Goal: Task Accomplishment & Management: Complete application form

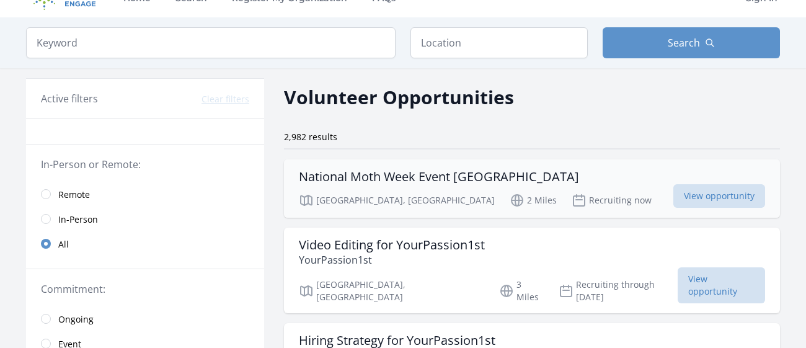
scroll to position [23, 0]
click at [61, 217] on span "In-Person" at bounding box center [78, 219] width 40 height 12
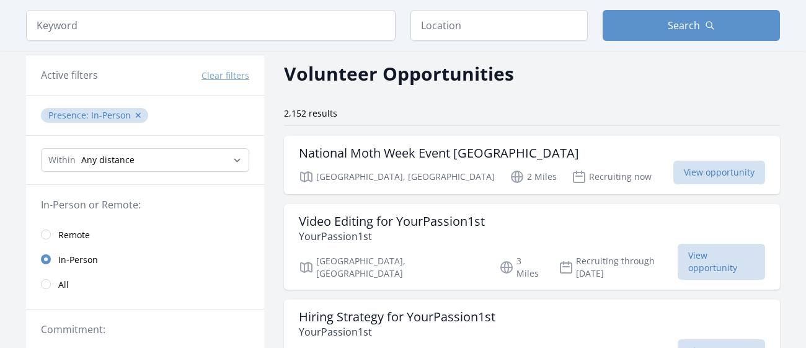
scroll to position [57, 0]
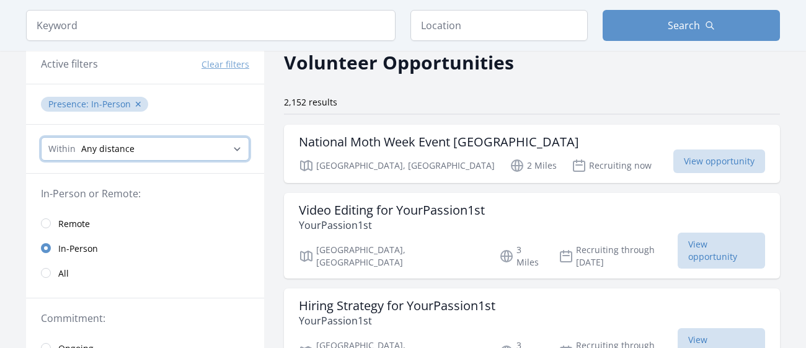
click at [204, 151] on select "Any distance , 5 Miles , 20 Miles , 50 Miles , 100 Miles" at bounding box center [145, 149] width 208 height 24
select select "32186"
click at [41, 137] on select "Any distance , 5 Miles , 20 Miles , 50 Miles , 100 Miles" at bounding box center [145, 149] width 208 height 24
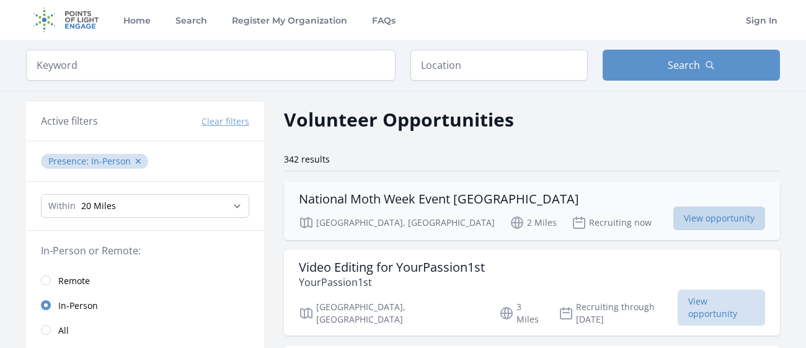
click at [699, 217] on span "View opportunity" at bounding box center [719, 218] width 92 height 24
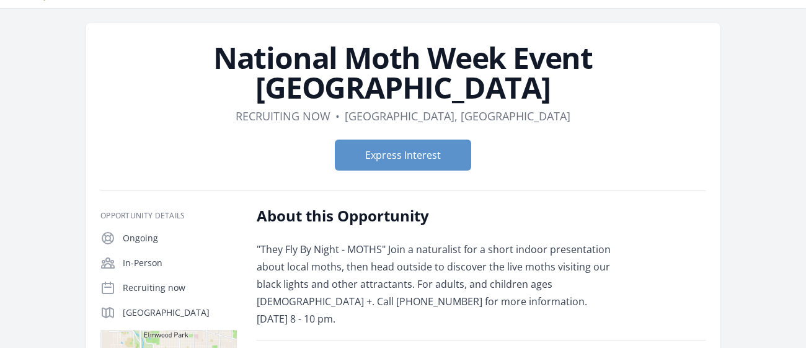
scroll to position [39, 0]
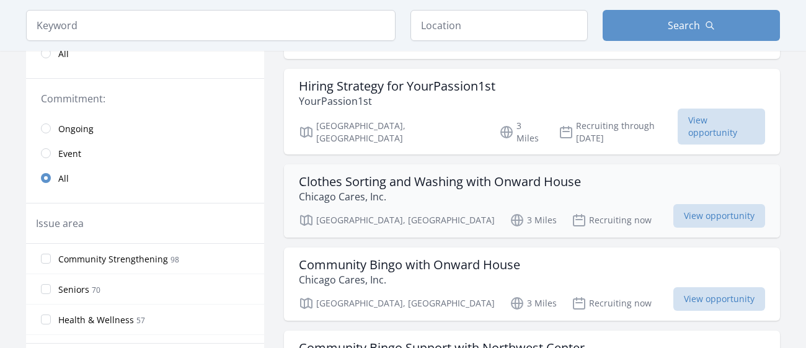
scroll to position [277, 0]
click at [553, 188] on p "Chicago Cares, Inc." at bounding box center [440, 195] width 282 height 15
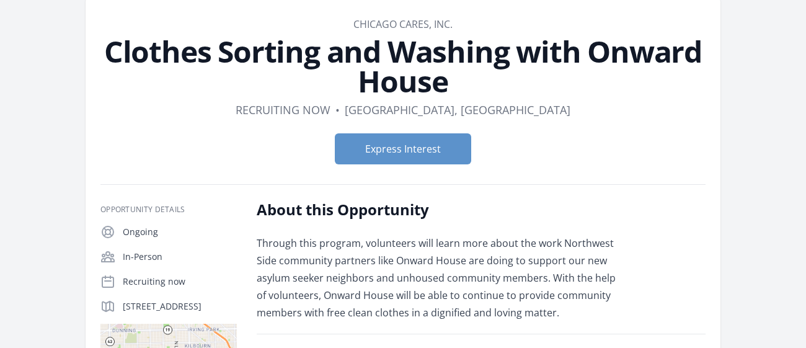
scroll to position [55, 0]
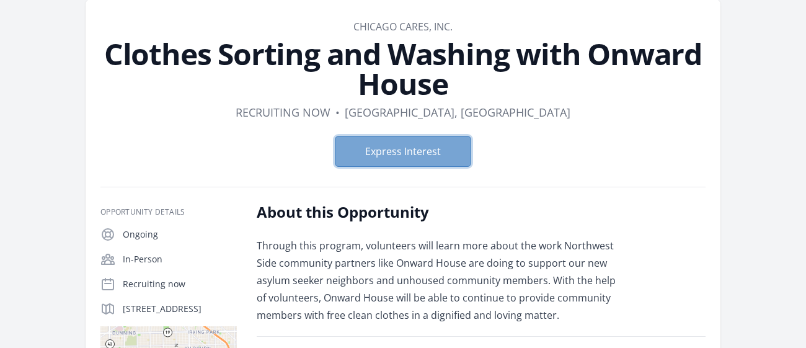
click at [448, 151] on button "Express Interest" at bounding box center [403, 151] width 136 height 31
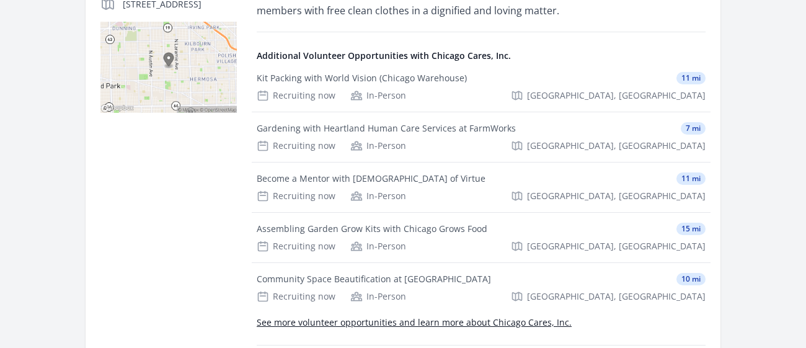
scroll to position [358, 0]
click at [474, 139] on div "Gardening with Heartland Human Care Services at FarmWorks 7 mi Recruiting now I…" at bounding box center [481, 138] width 459 height 50
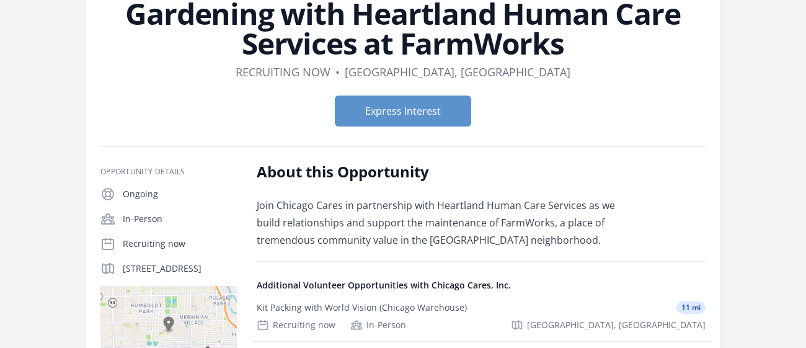
scroll to position [84, 0]
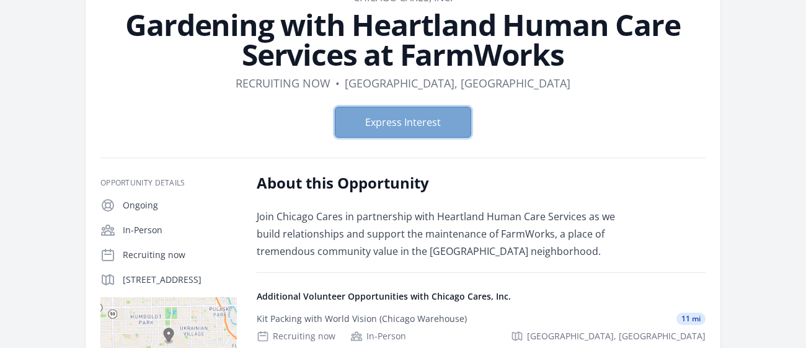
click at [423, 130] on button "Express Interest" at bounding box center [403, 122] width 136 height 31
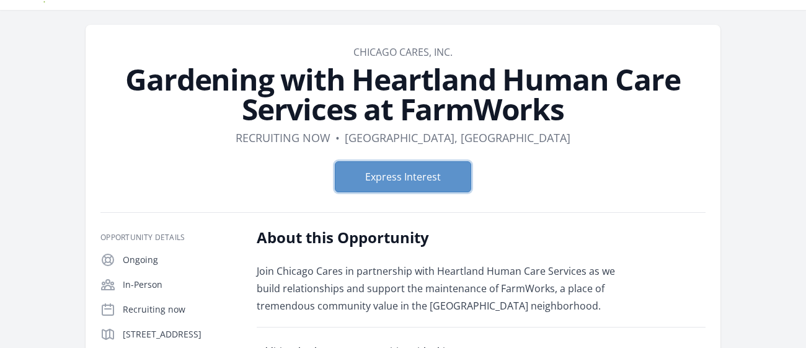
scroll to position [29, 0]
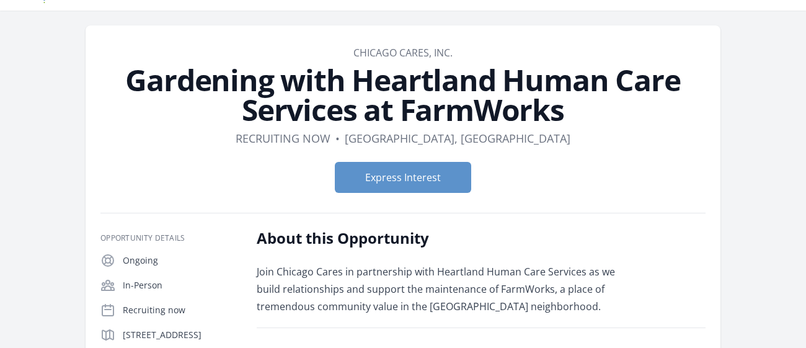
drag, startPoint x: 351, startPoint y: 79, endPoint x: 570, endPoint y: 118, distance: 221.8
click at [570, 118] on h1 "Gardening with Heartland Human Care Services at FarmWorks" at bounding box center [402, 95] width 605 height 60
copy h1 "Heartland Human Care Services at FarmWorks"
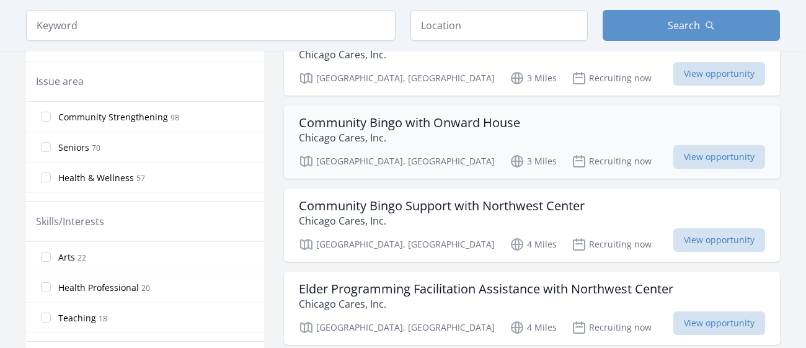
scroll to position [423, 0]
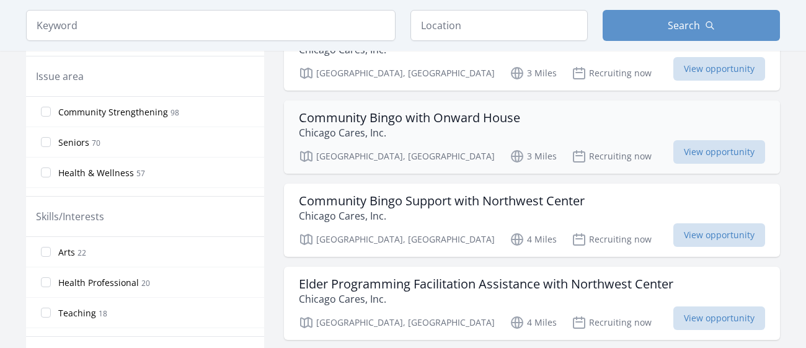
click at [486, 110] on h3 "Community Bingo with Onward House" at bounding box center [409, 117] width 221 height 15
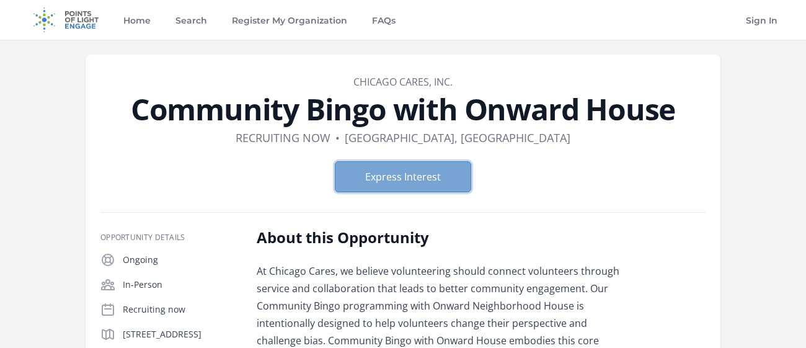
click at [419, 182] on button "Express Interest" at bounding box center [403, 176] width 136 height 31
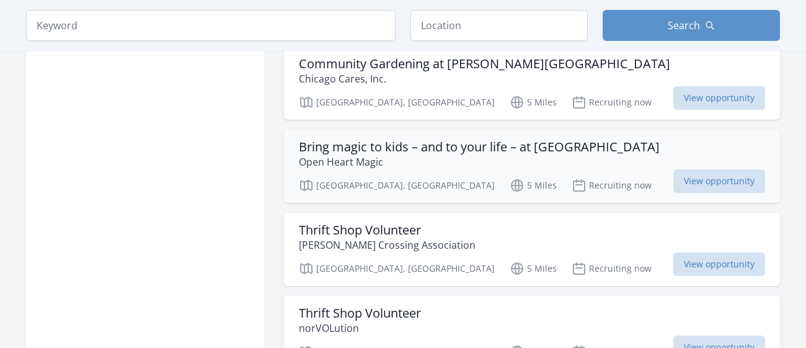
scroll to position [1002, 0]
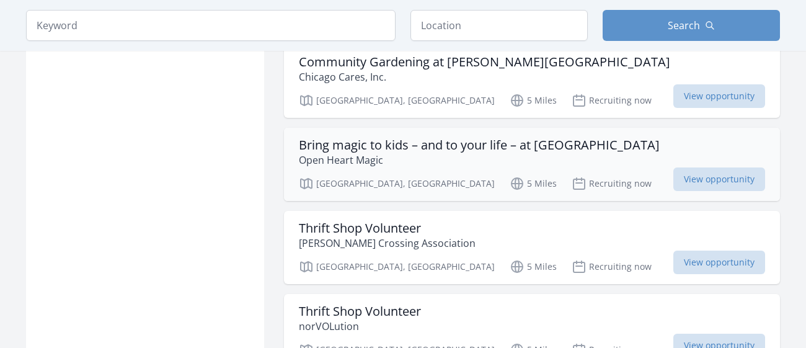
click at [521, 172] on div "Maywood, IL 5 Miles Recruiting now View opportunity" at bounding box center [532, 181] width 466 height 19
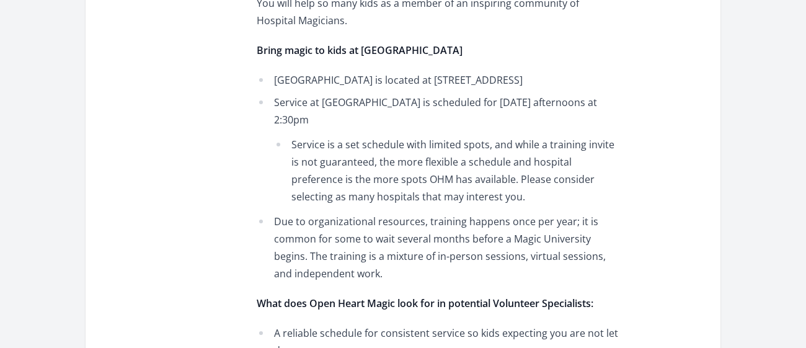
scroll to position [1610, 0]
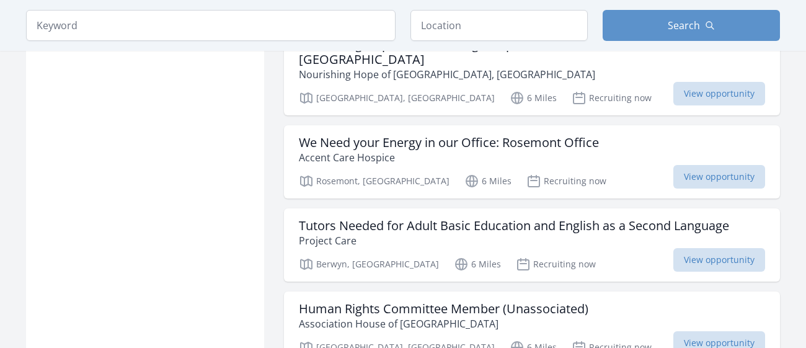
scroll to position [1594, 0]
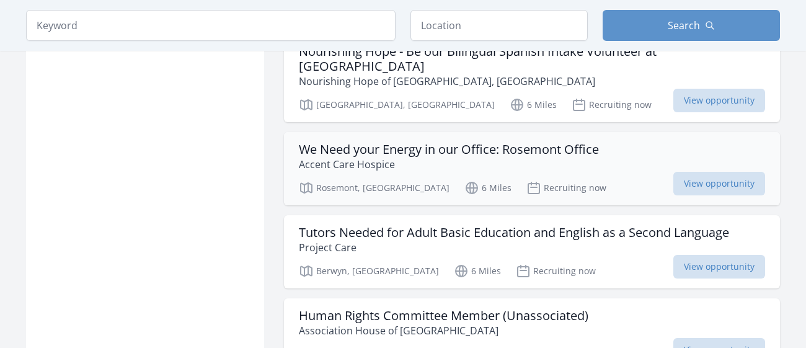
click at [518, 157] on p "Accent Care Hospice" at bounding box center [449, 164] width 300 height 15
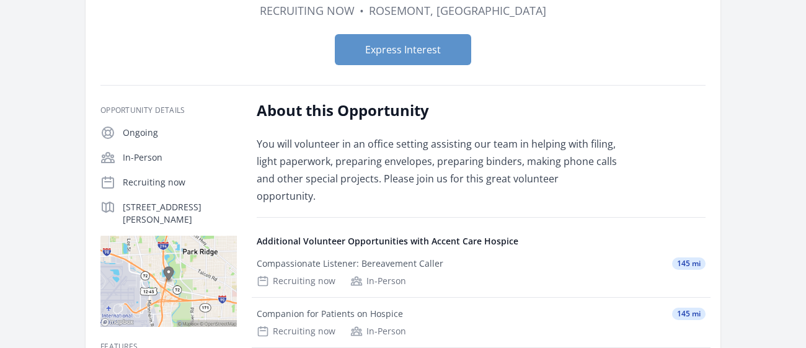
scroll to position [159, 0]
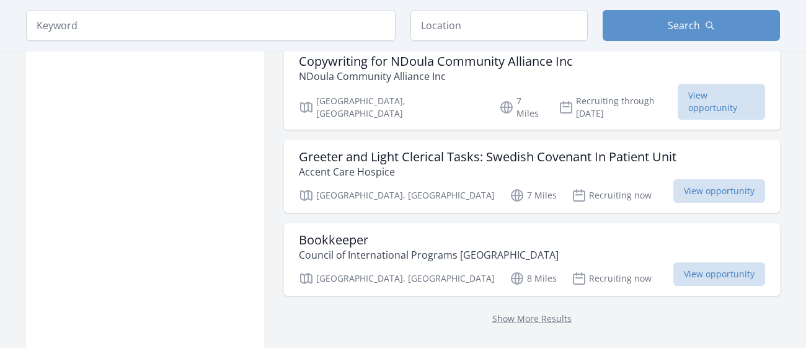
scroll to position [1661, 0]
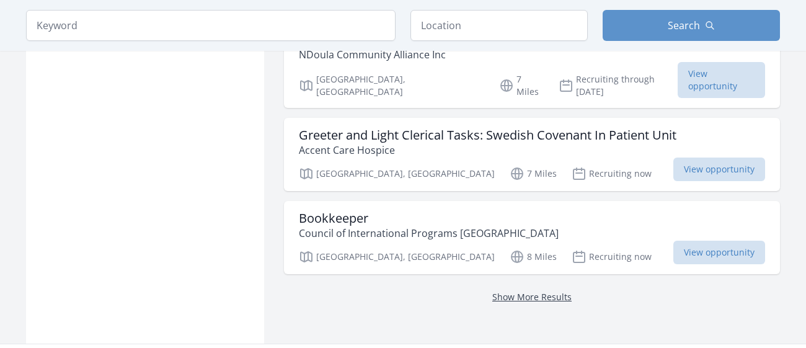
click at [514, 291] on link "Show More Results" at bounding box center [531, 297] width 79 height 12
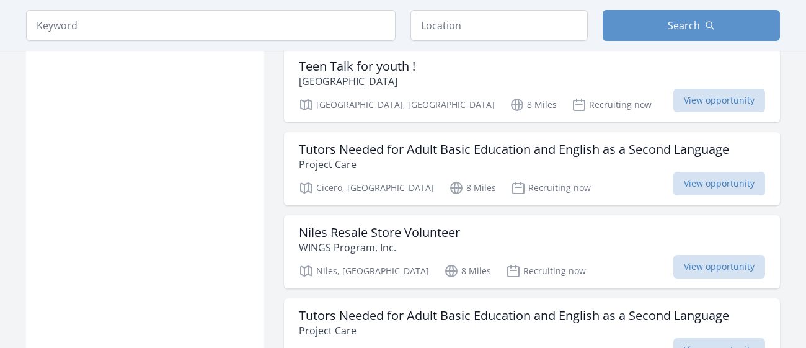
scroll to position [2774, 0]
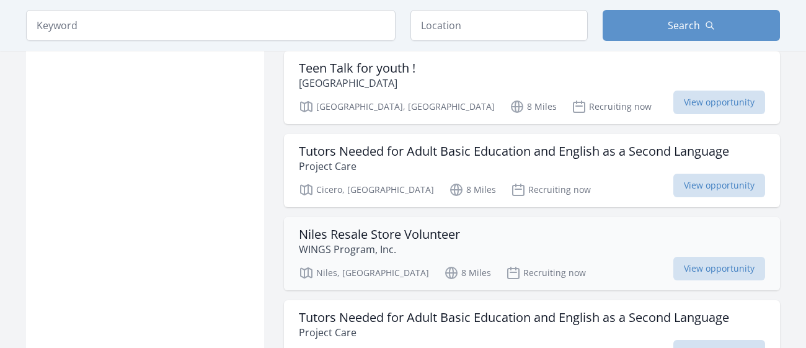
click at [479, 227] on div "Niles Resale Store Volunteer WINGS Program, Inc." at bounding box center [532, 242] width 466 height 30
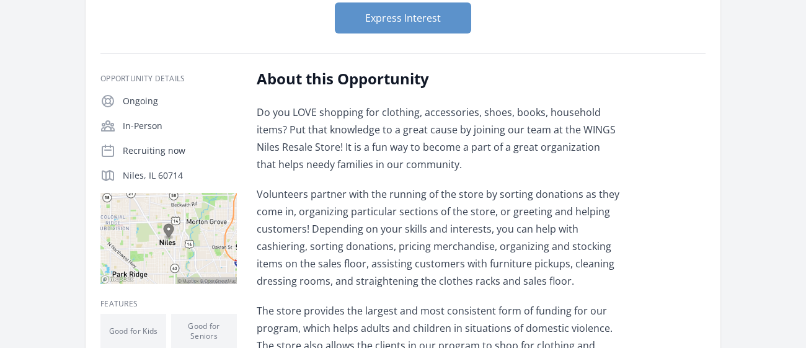
scroll to position [159, 0]
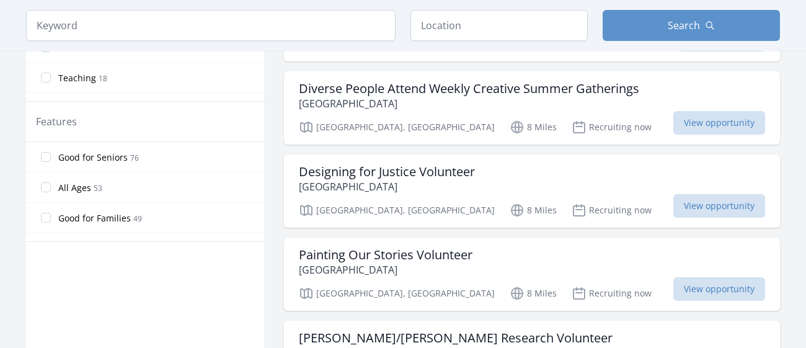
scroll to position [660, 0]
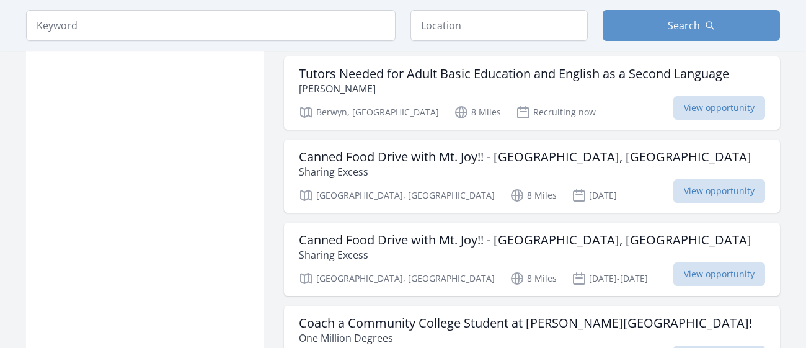
scroll to position [1920, 0]
click at [490, 149] on h3 "Canned Food Drive with Mt. Joy!! - Chicago, IL" at bounding box center [525, 156] width 453 height 15
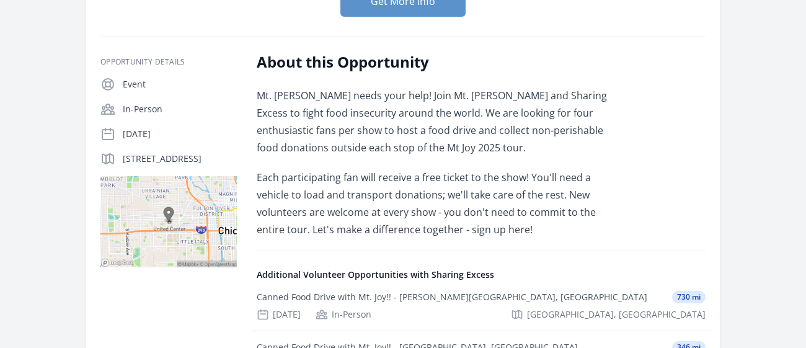
scroll to position [205, 0]
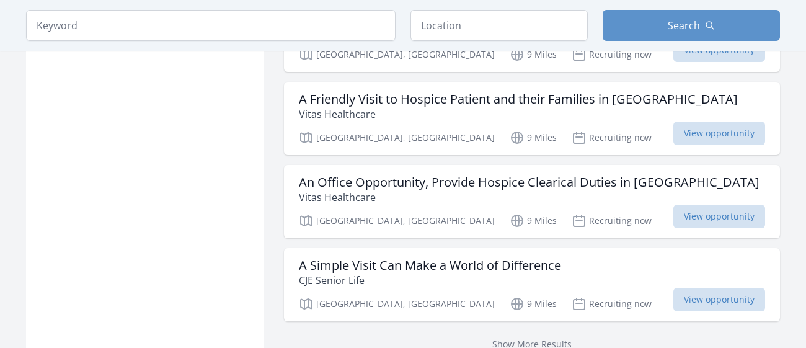
scroll to position [1765, 0]
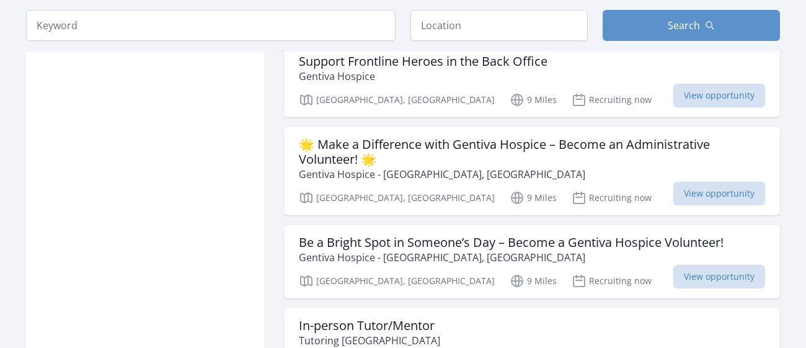
scroll to position [2161, 0]
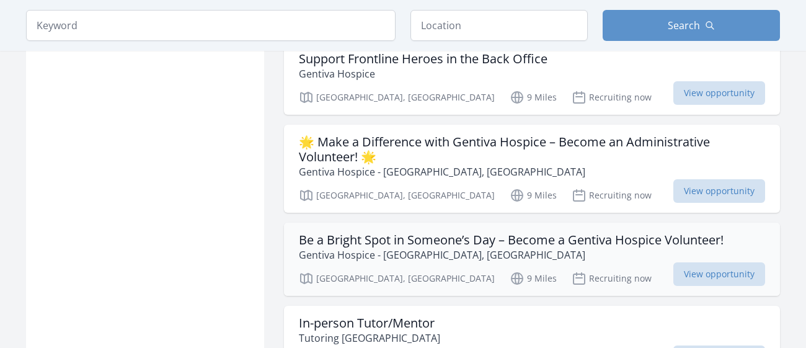
click at [514, 247] on p "Gentiva Hospice - [GEOGRAPHIC_DATA], [GEOGRAPHIC_DATA]" at bounding box center [511, 254] width 425 height 15
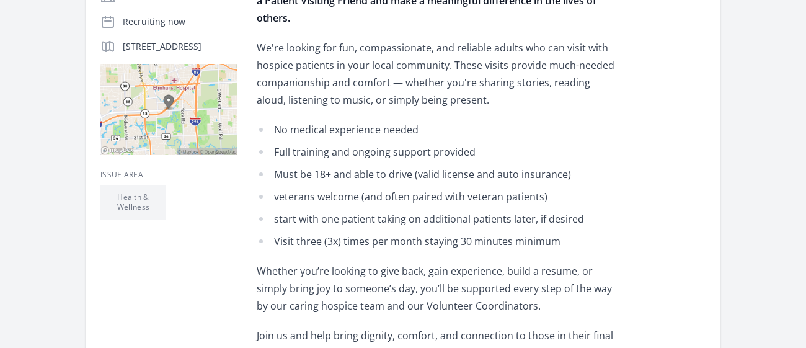
scroll to position [317, 0]
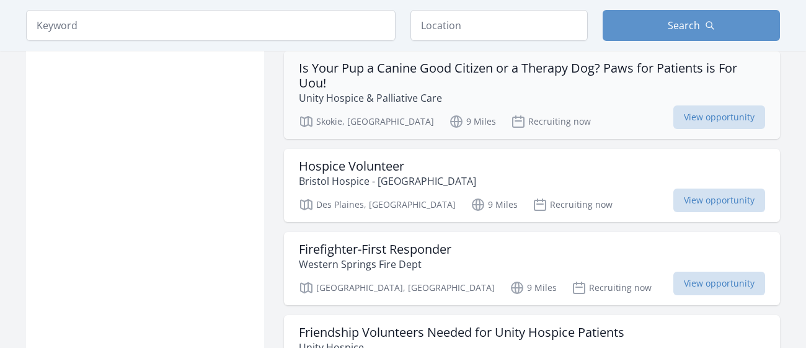
scroll to position [1347, 0]
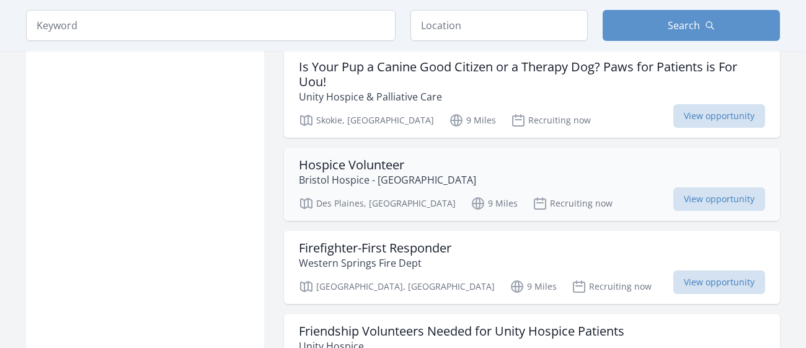
click at [521, 157] on div "Hospice Volunteer Bristol Hospice - Chicago" at bounding box center [532, 172] width 466 height 30
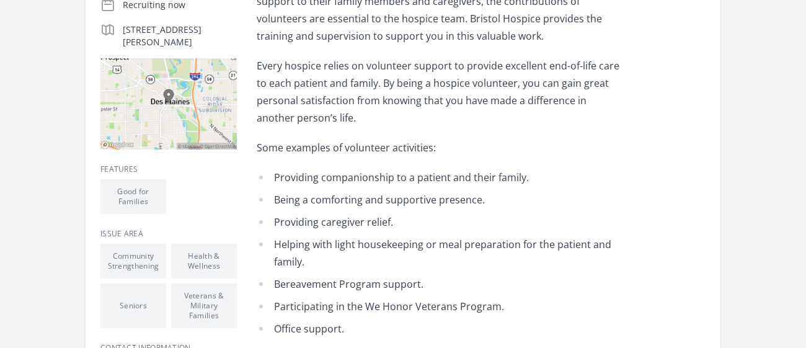
scroll to position [305, 0]
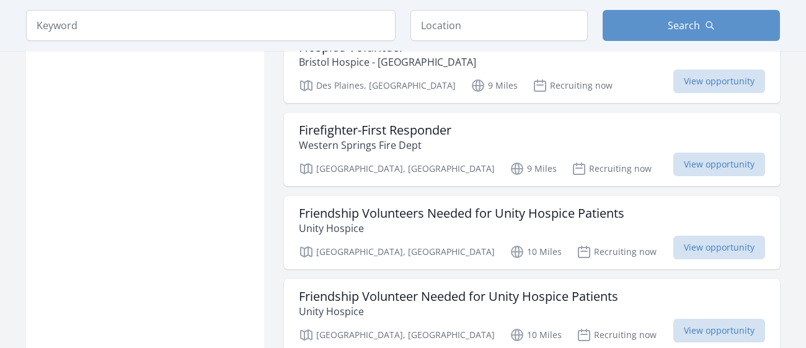
scroll to position [1468, 0]
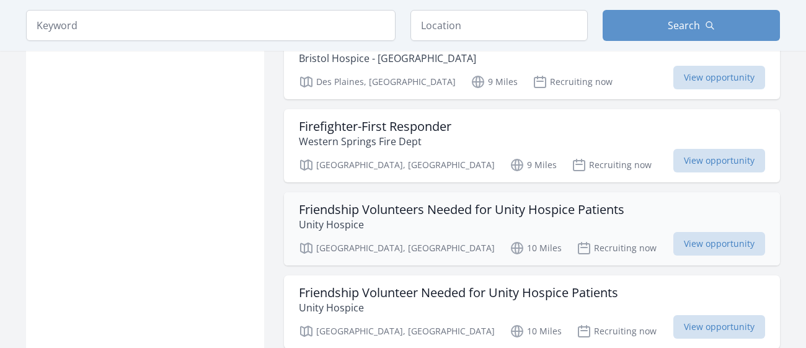
click at [459, 202] on h3 "Friendship Volunteers Needed for Unity Hospice Patients" at bounding box center [461, 209] width 325 height 15
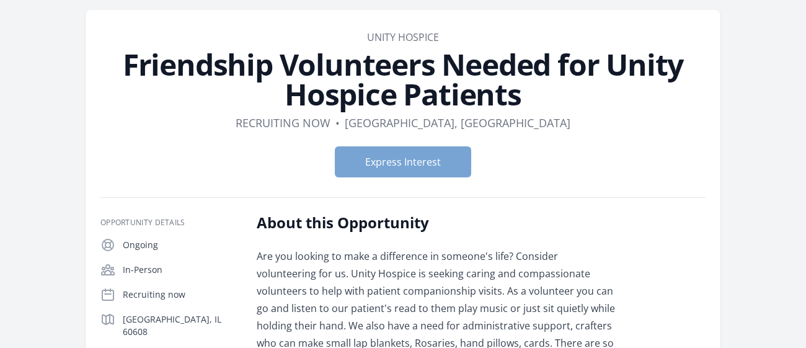
scroll to position [43, 0]
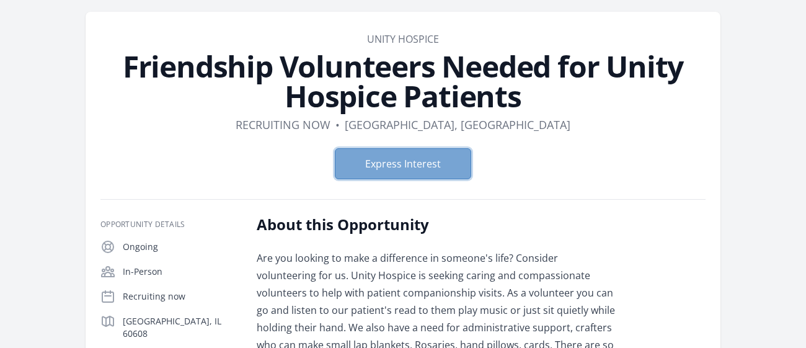
click at [428, 165] on button "Express Interest" at bounding box center [403, 163] width 136 height 31
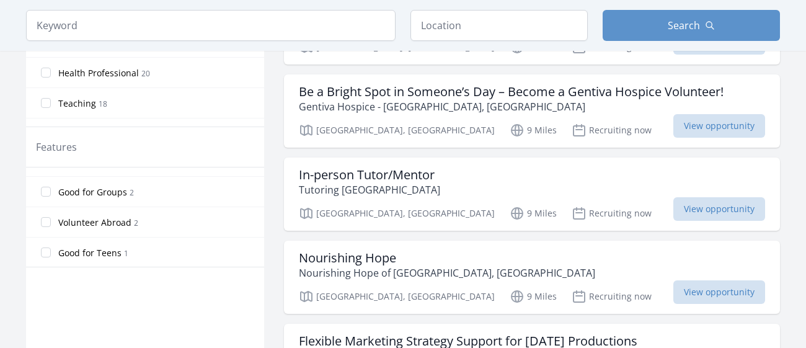
scroll to position [263, 0]
click at [50, 187] on input "Good for Groups 2" at bounding box center [46, 192] width 10 height 10
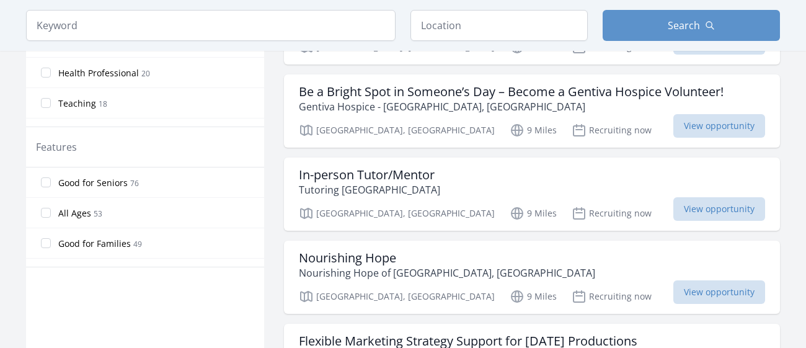
scroll to position [608, 0]
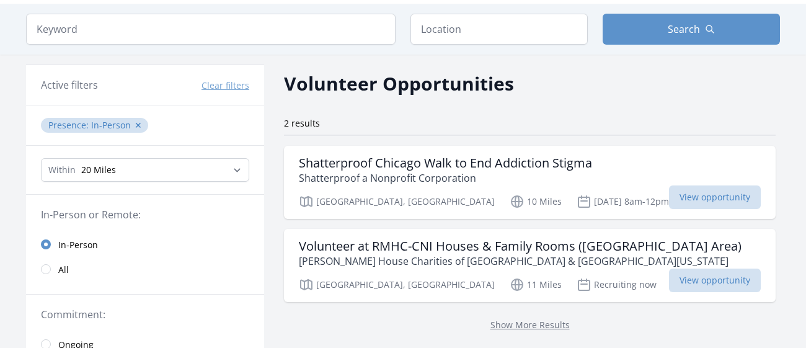
scroll to position [38, 0]
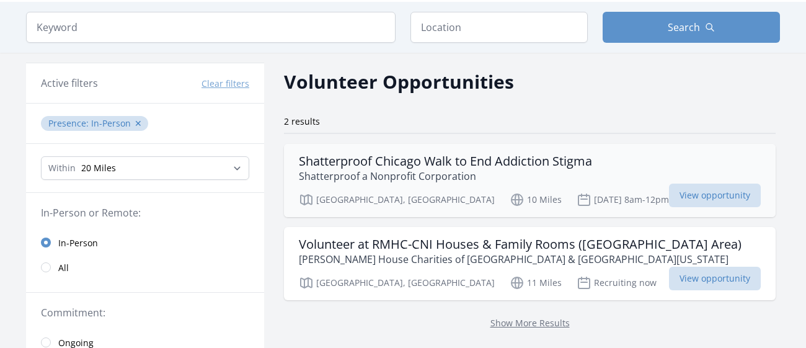
click at [449, 160] on h3 "Shatterproof Chicago Walk to End Addiction Stigma" at bounding box center [445, 161] width 293 height 15
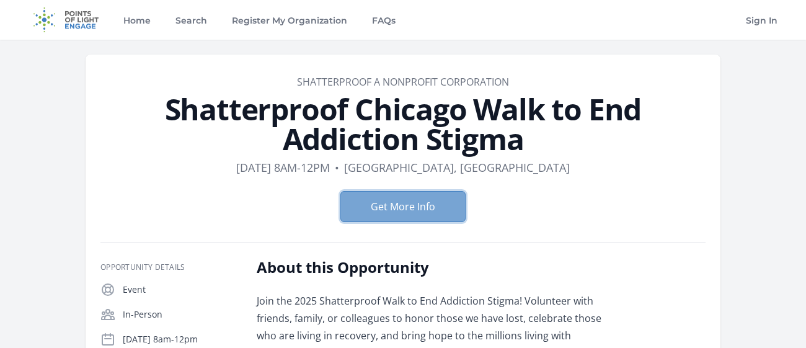
click at [397, 207] on button "Get More Info" at bounding box center [402, 206] width 125 height 31
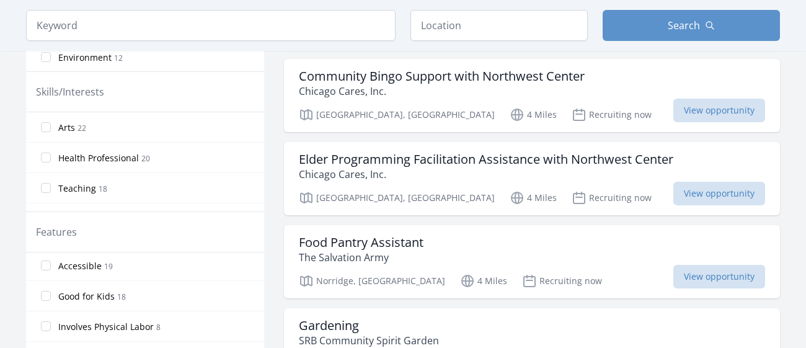
scroll to position [264, 0]
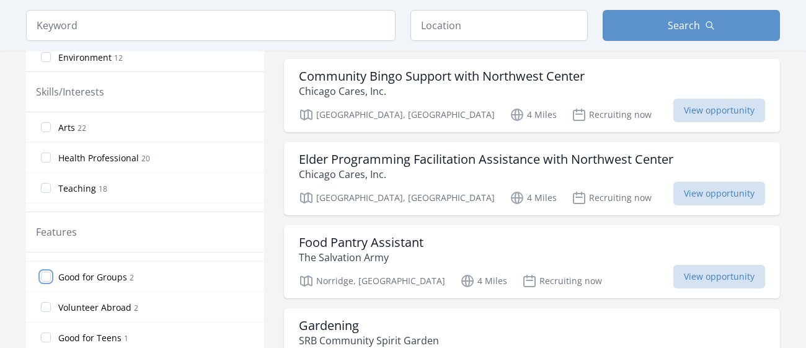
click at [45, 272] on input "Good for Groups 2" at bounding box center [46, 277] width 10 height 10
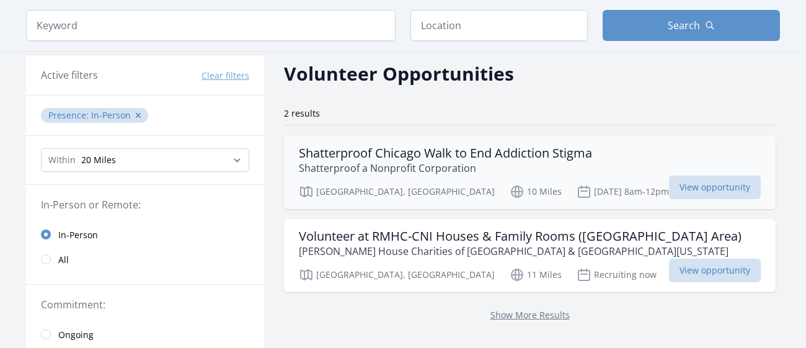
scroll to position [60, 0]
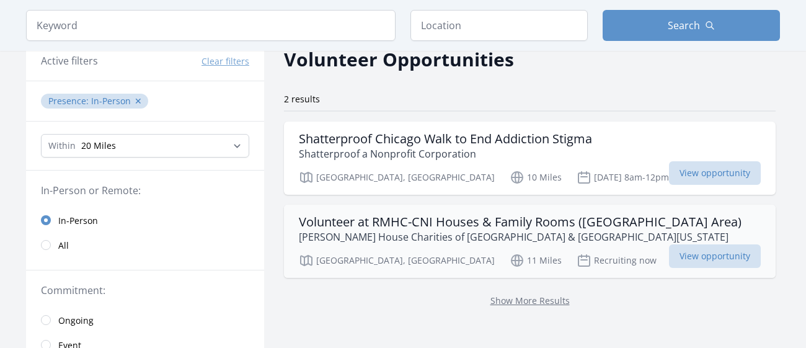
click at [399, 218] on h3 "Volunteer at RMHC-CNI Houses & Family Rooms (Chicago Area)" at bounding box center [520, 221] width 443 height 15
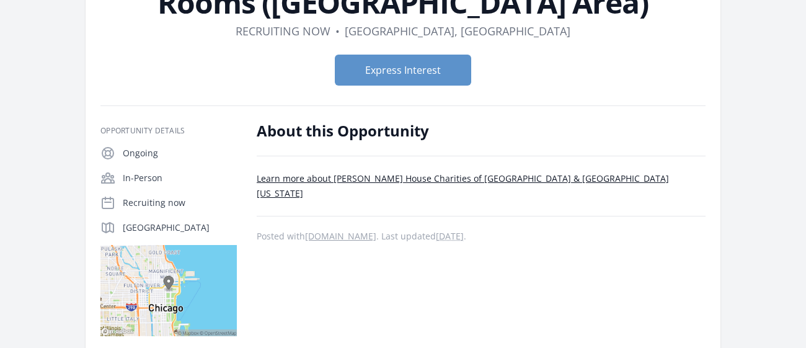
scroll to position [137, 0]
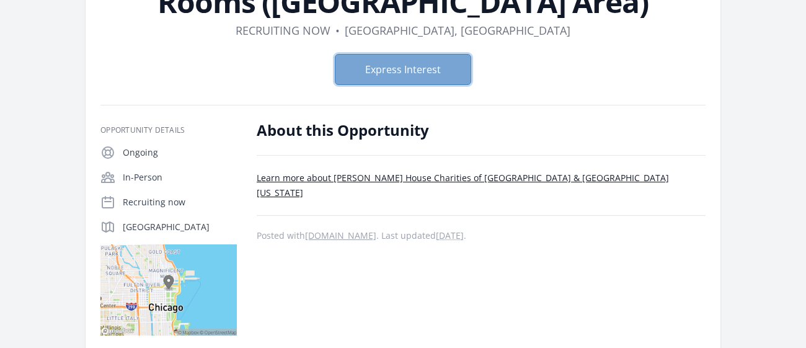
click at [407, 70] on button "Express Interest" at bounding box center [403, 69] width 136 height 31
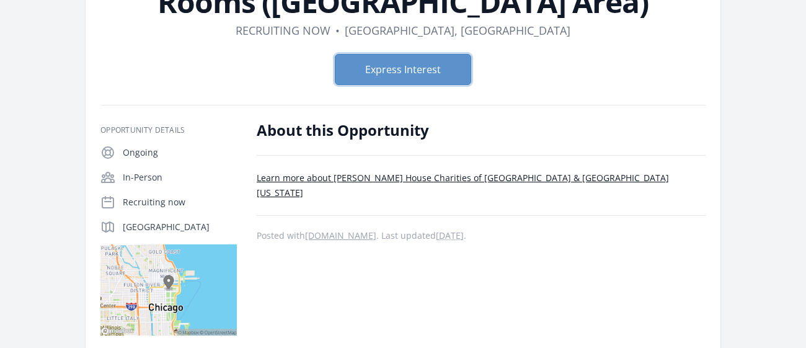
scroll to position [0, 0]
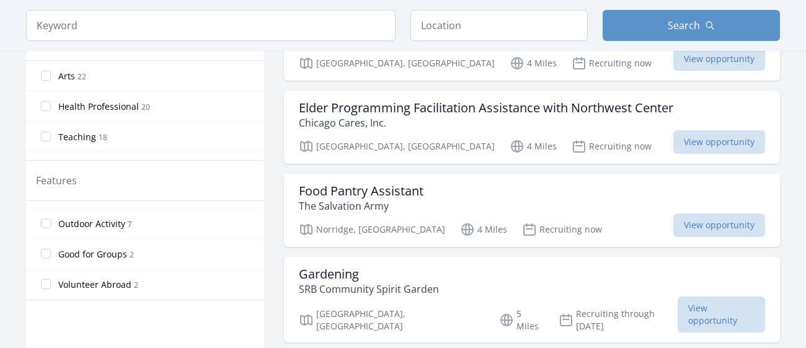
scroll to position [264, 0]
click at [48, 282] on input "Good for Teens 1" at bounding box center [46, 286] width 10 height 10
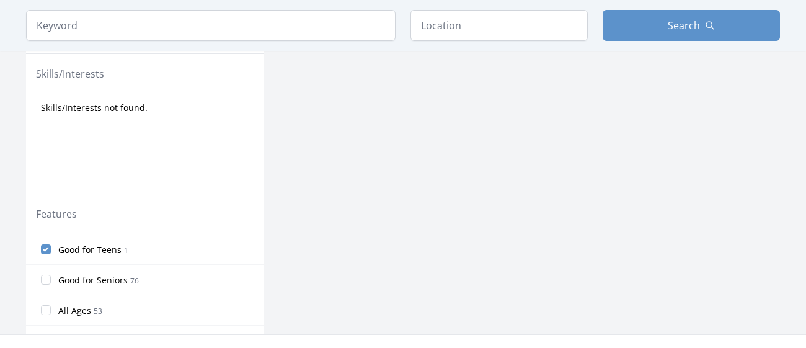
scroll to position [576, 0]
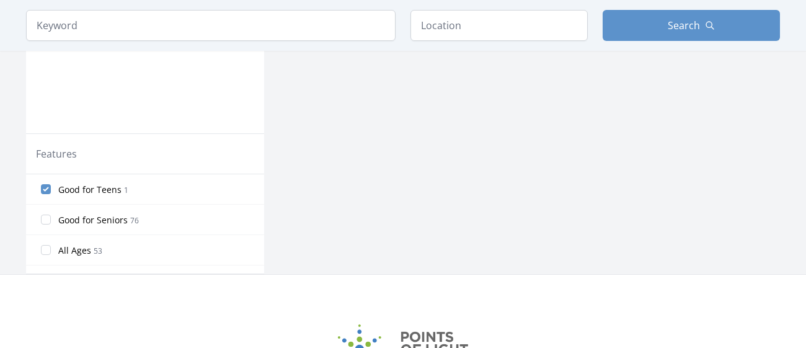
click at [46, 180] on label "Good for Teens 1" at bounding box center [145, 189] width 238 height 25
click at [46, 184] on input "Good for Teens 1" at bounding box center [46, 189] width 10 height 10
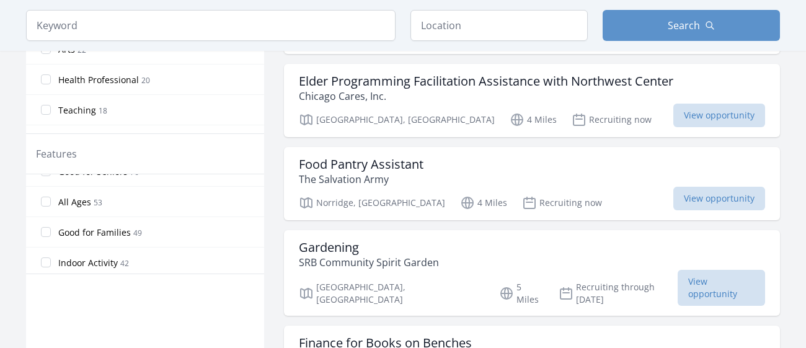
scroll to position [0, 0]
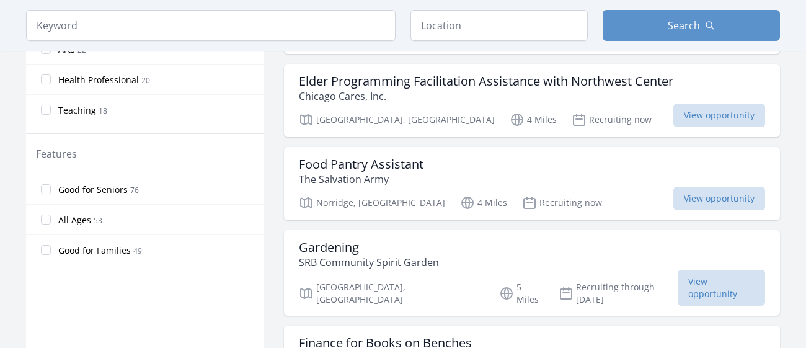
click at [73, 222] on span "All Ages" at bounding box center [74, 220] width 33 height 12
click at [51, 222] on input "All Ages 53" at bounding box center [46, 219] width 10 height 10
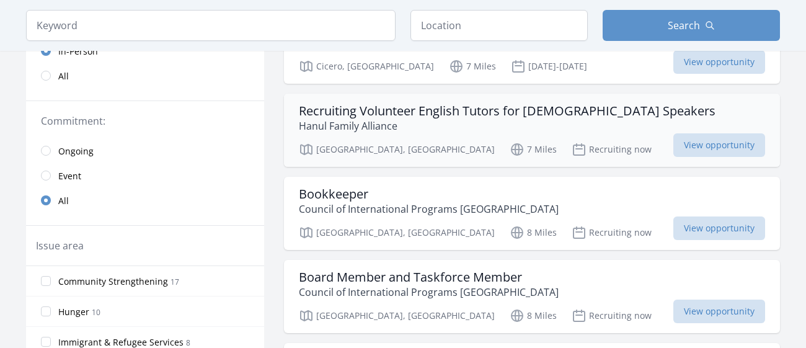
scroll to position [261, 0]
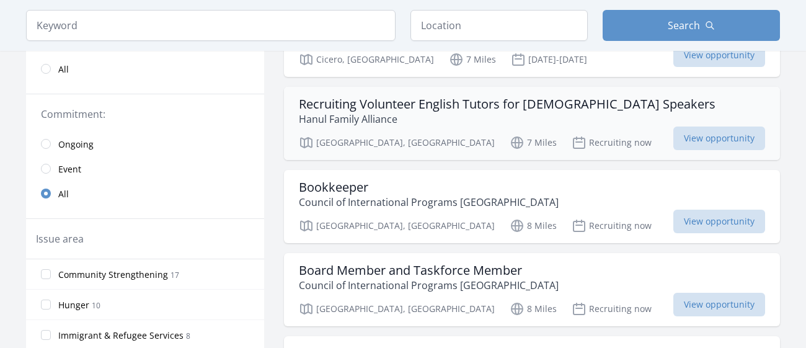
click at [523, 125] on p "Hanul Family Alliance" at bounding box center [507, 119] width 417 height 15
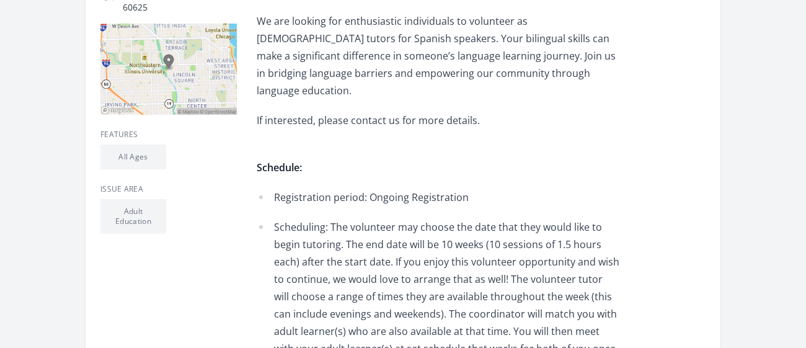
scroll to position [372, 0]
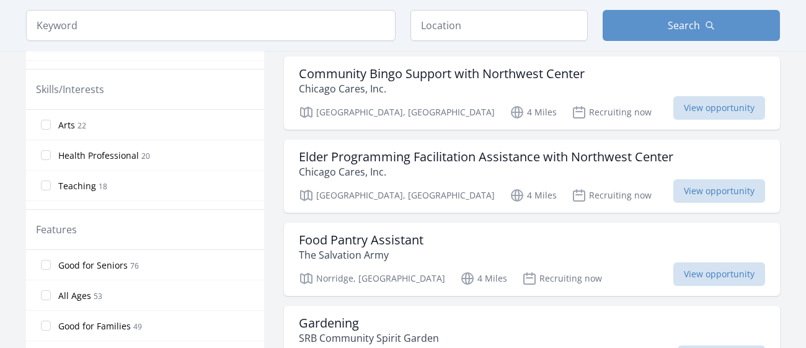
scroll to position [555, 0]
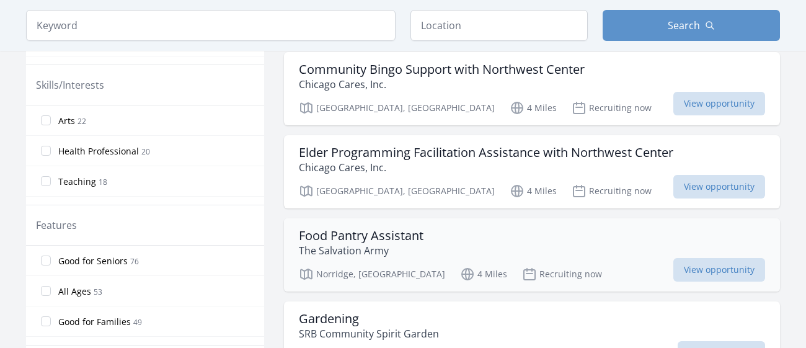
click at [418, 228] on h3 "Food Pantry Assistant" at bounding box center [361, 235] width 125 height 15
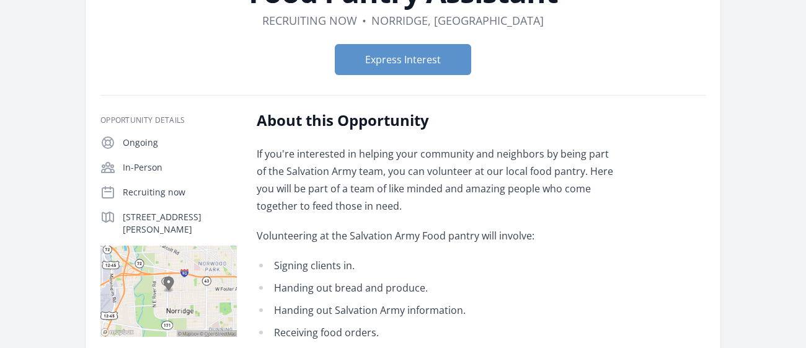
scroll to position [86, 0]
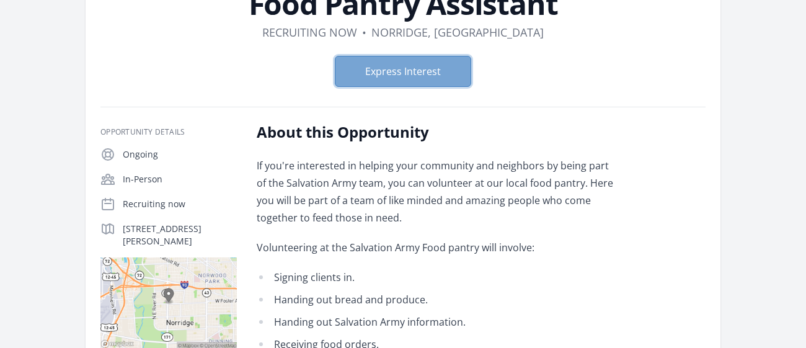
click at [404, 74] on button "Express Interest" at bounding box center [403, 71] width 136 height 31
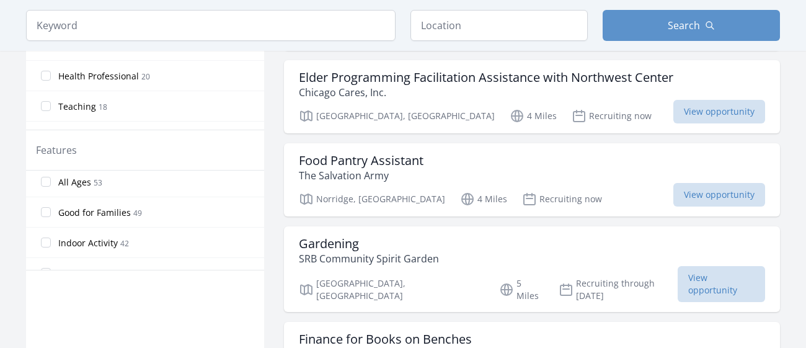
scroll to position [631, 0]
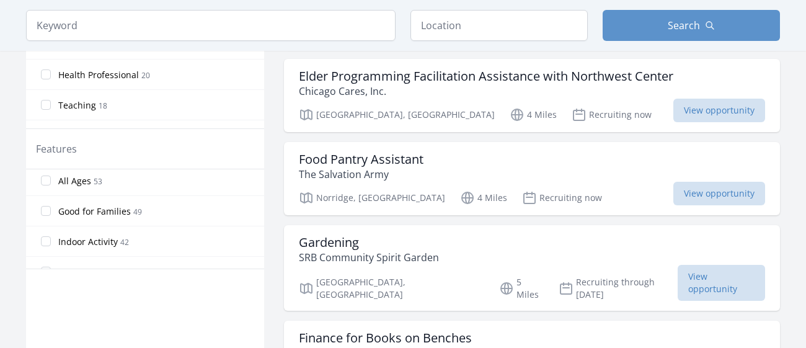
click at [55, 188] on label "All Ages [DEMOGRAPHIC_DATA]" at bounding box center [145, 180] width 238 height 25
click at [51, 185] on input "All Ages [DEMOGRAPHIC_DATA]" at bounding box center [46, 180] width 10 height 10
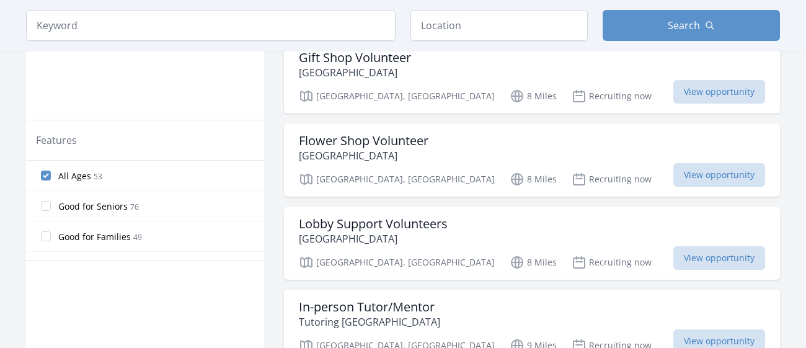
scroll to position [642, 0]
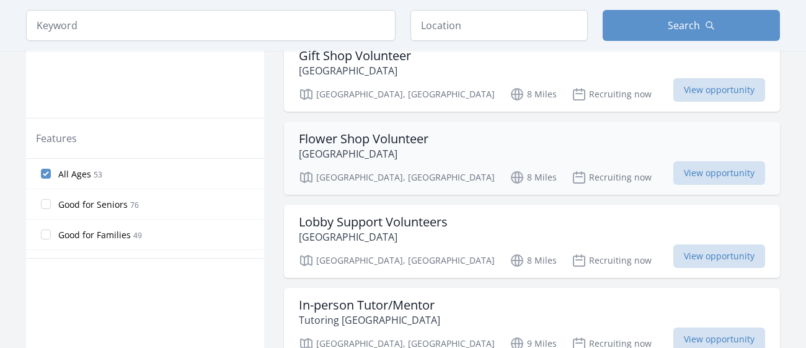
click at [484, 148] on div "Flower Shop Volunteer Advocate Lutheran General Hospital" at bounding box center [532, 146] width 466 height 30
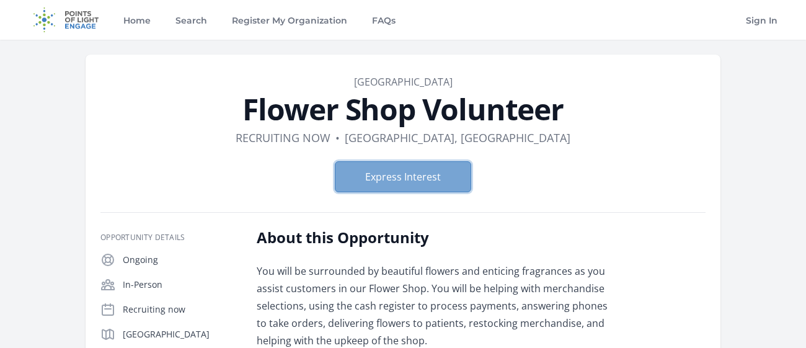
click at [430, 170] on button "Express Interest" at bounding box center [403, 176] width 136 height 31
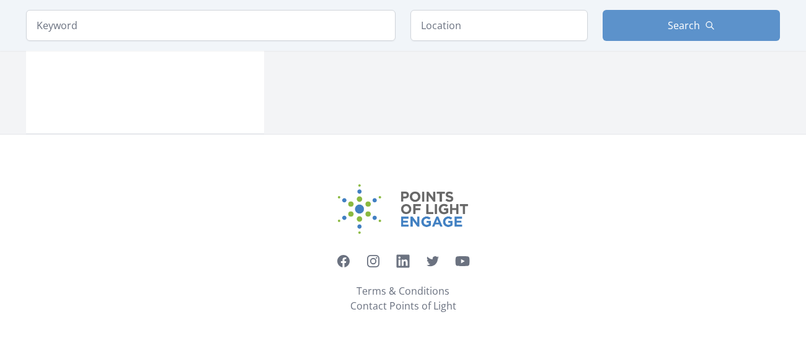
scroll to position [765, 0]
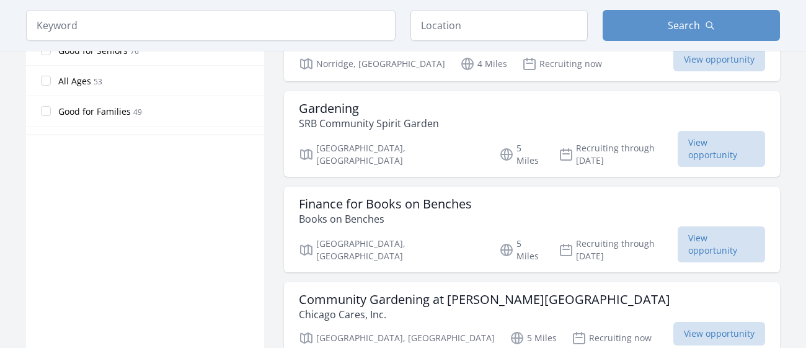
click at [65, 77] on span "All Ages" at bounding box center [74, 81] width 33 height 12
click at [51, 77] on input "All Ages [DEMOGRAPHIC_DATA]" at bounding box center [46, 81] width 10 height 10
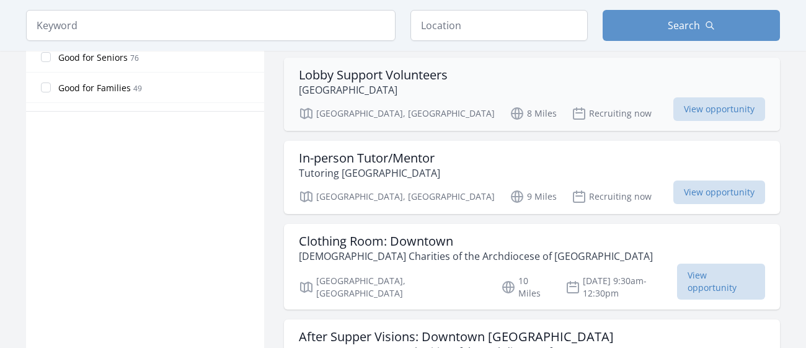
scroll to position [790, 0]
click at [484, 95] on div "Lobby Support Volunteers [GEOGRAPHIC_DATA] [GEOGRAPHIC_DATA], [GEOGRAPHIC_DATA]…" at bounding box center [532, 92] width 496 height 73
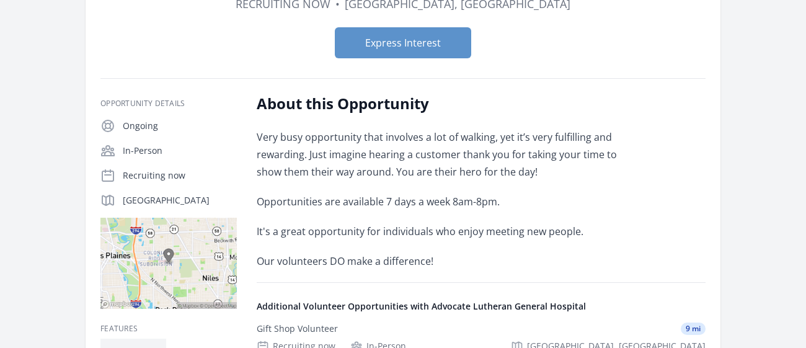
scroll to position [126, 0]
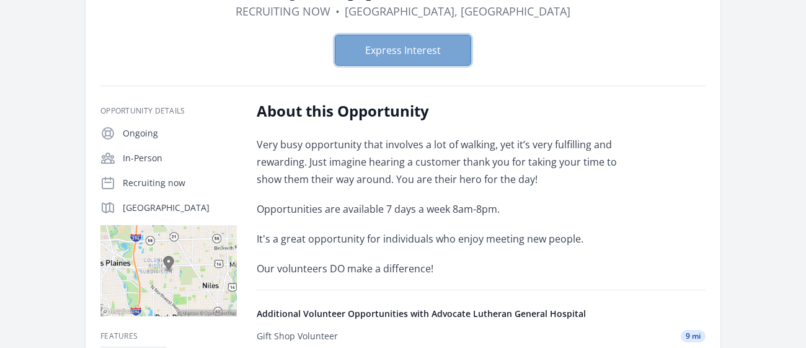
click at [426, 60] on button "Express Interest" at bounding box center [403, 50] width 136 height 31
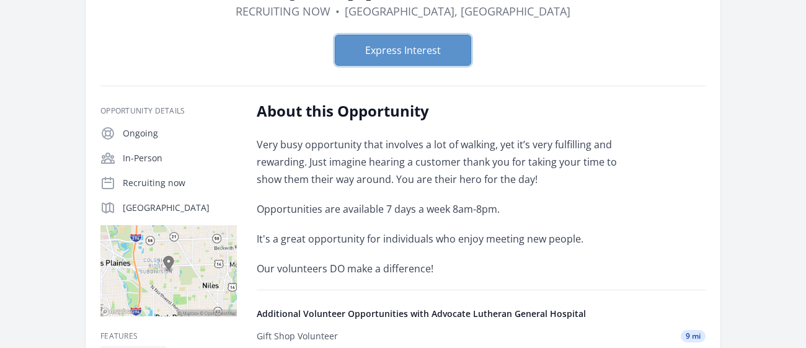
scroll to position [0, 0]
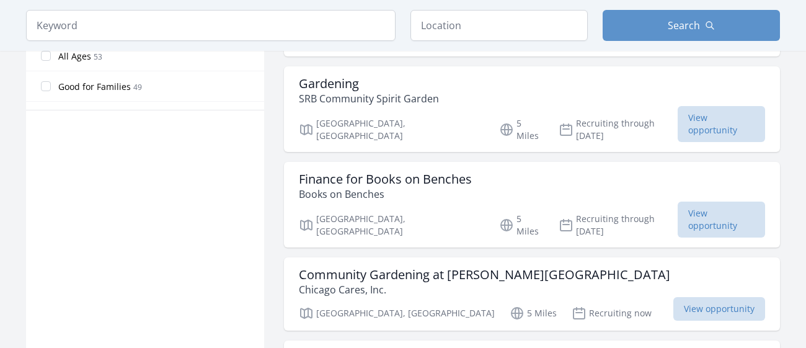
scroll to position [790, 0]
click at [99, 62] on label "All Ages 53" at bounding box center [145, 55] width 238 height 25
click at [51, 61] on input "All Ages 53" at bounding box center [46, 56] width 10 height 10
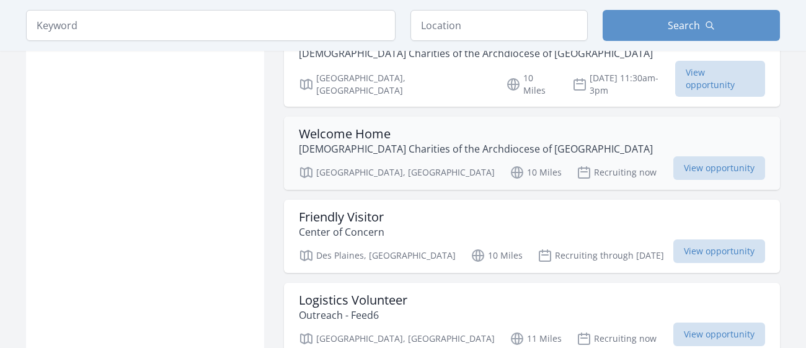
scroll to position [1253, 0]
click at [436, 141] on p "[DEMOGRAPHIC_DATA] Charities of the Archdiocese of [GEOGRAPHIC_DATA]" at bounding box center [476, 148] width 354 height 15
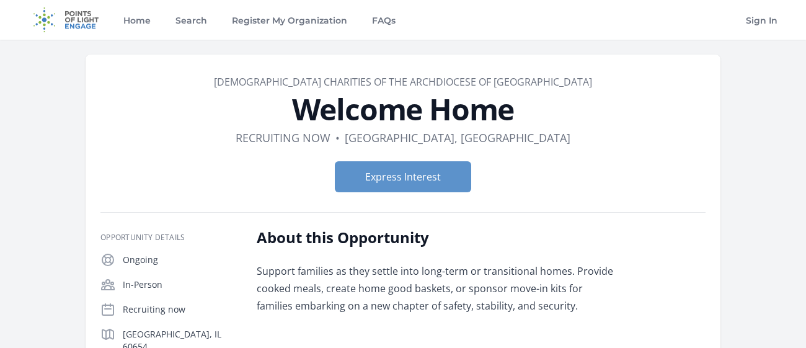
scroll to position [68, 0]
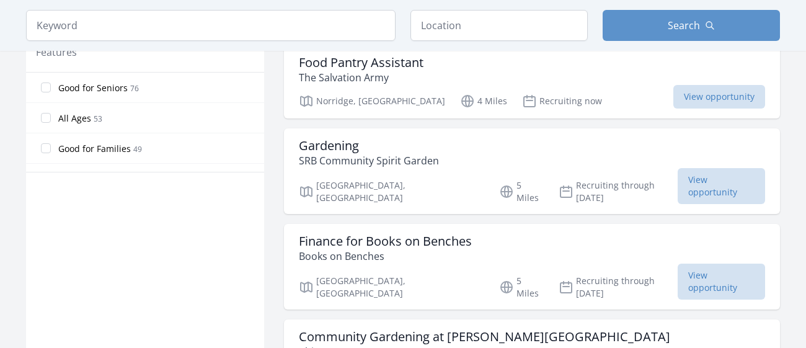
scroll to position [721, 0]
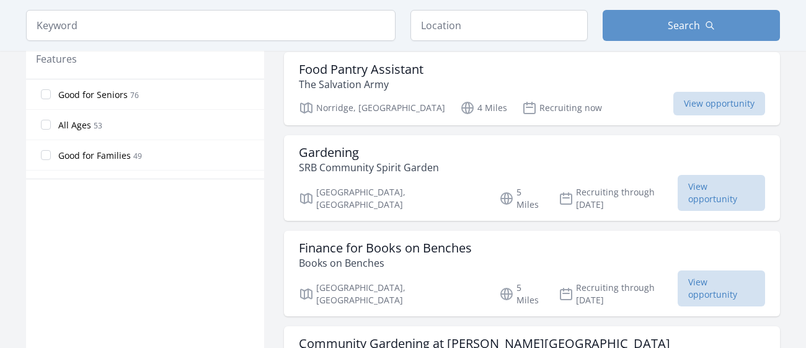
click at [55, 115] on label "All Ages [DEMOGRAPHIC_DATA]" at bounding box center [145, 124] width 238 height 25
click at [51, 120] on input "All Ages [DEMOGRAPHIC_DATA]" at bounding box center [46, 125] width 10 height 10
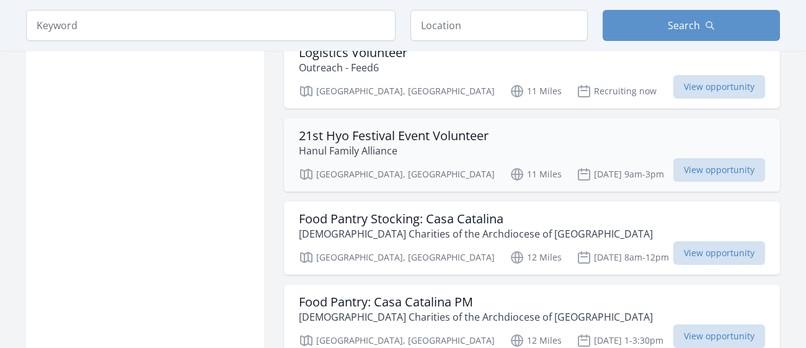
scroll to position [1501, 0]
click at [497, 162] on div "Glenview, IL 11 Miles Oct 4th 9am-3pm View opportunity" at bounding box center [532, 171] width 466 height 19
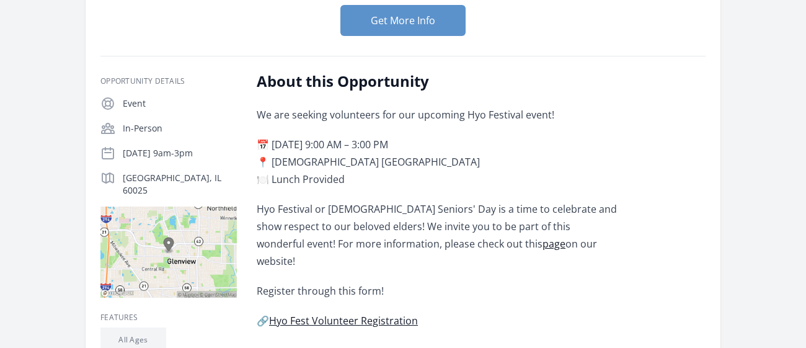
scroll to position [158, 0]
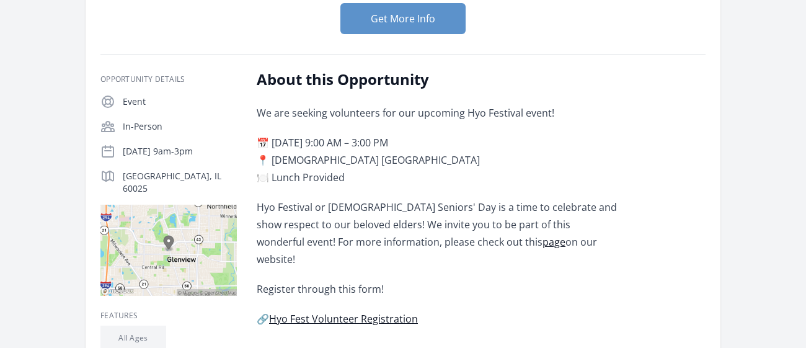
click at [542, 239] on link "page" at bounding box center [553, 242] width 23 height 14
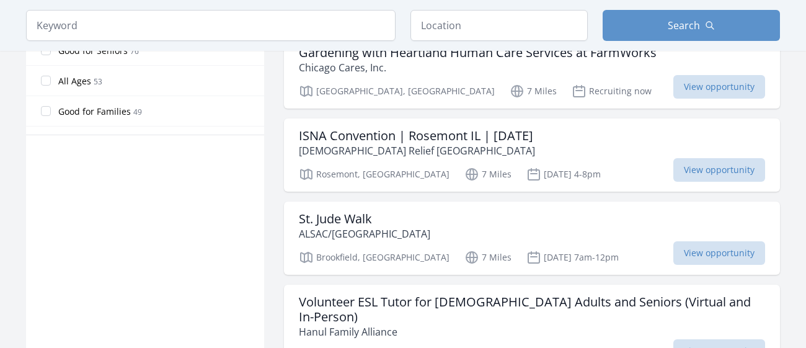
scroll to position [765, 0]
click at [95, 76] on span "53" at bounding box center [98, 81] width 9 height 11
click at [51, 76] on input "All Ages [DEMOGRAPHIC_DATA]" at bounding box center [46, 81] width 10 height 10
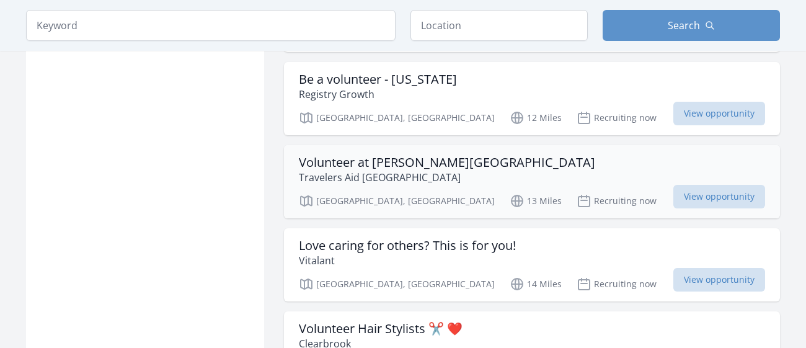
scroll to position [2144, 0]
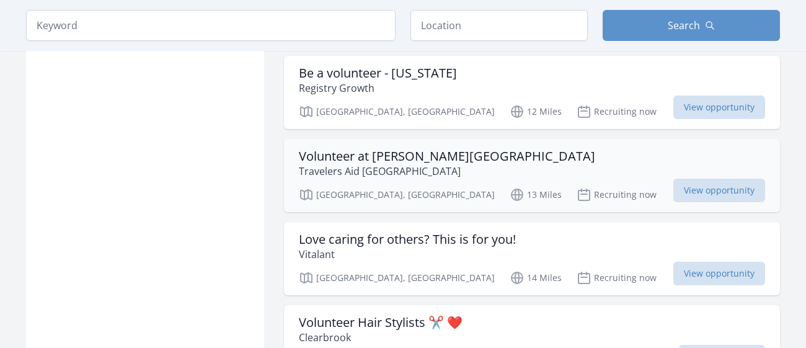
click at [486, 149] on div "Volunteer at O'Hare Airport Travelers Aid Chicago" at bounding box center [532, 164] width 466 height 30
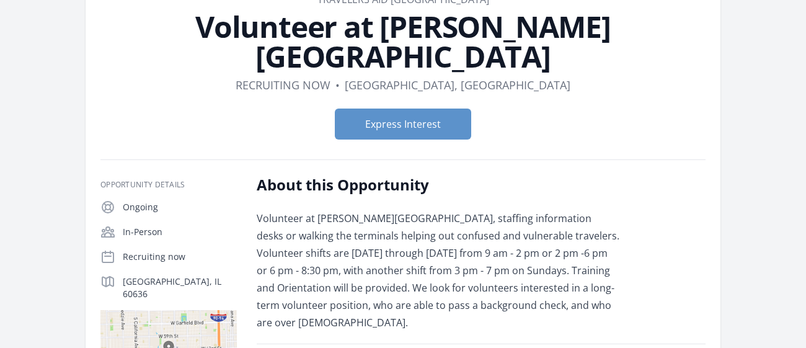
scroll to position [89, 0]
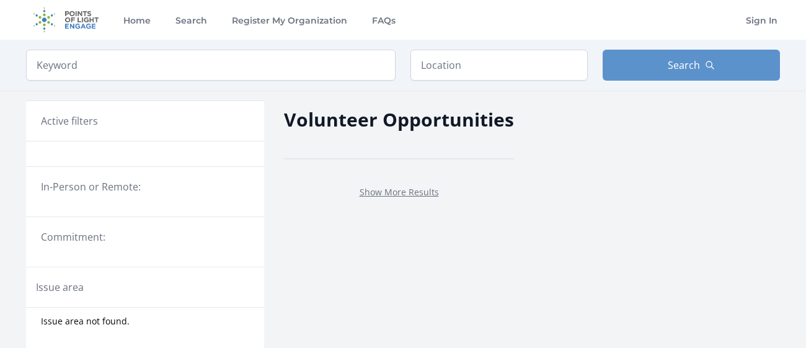
scroll to position [765, 0]
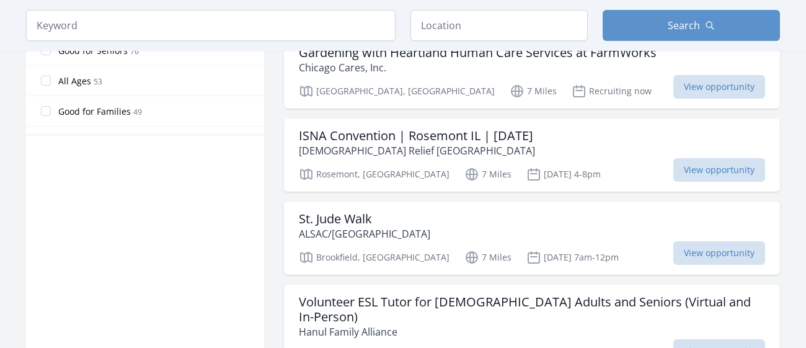
click at [69, 80] on span "All Ages" at bounding box center [74, 81] width 33 height 12
click at [51, 80] on input "All Ages [DEMOGRAPHIC_DATA]" at bounding box center [46, 81] width 10 height 10
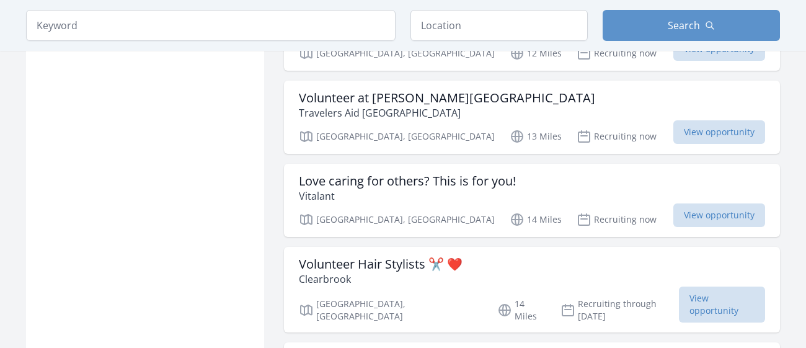
scroll to position [2204, 0]
click at [375, 172] on h3 "Love caring for others? This is for you!" at bounding box center [407, 179] width 217 height 15
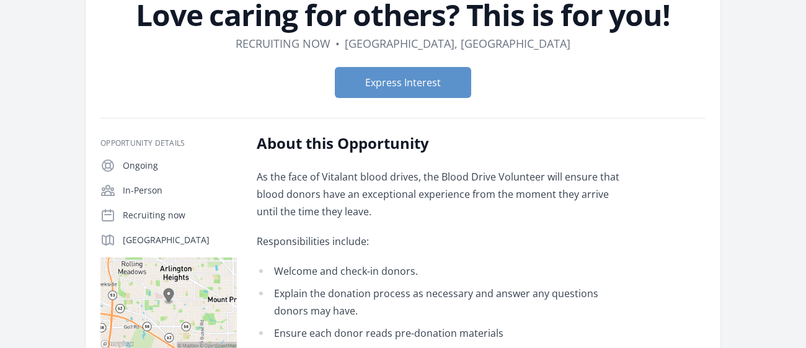
scroll to position [89, 0]
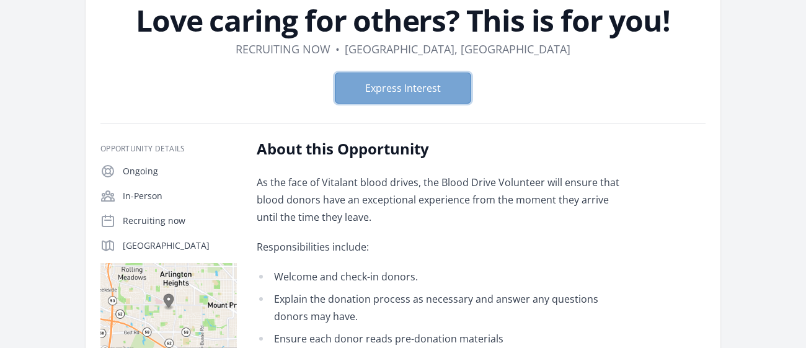
click at [401, 87] on button "Express Interest" at bounding box center [403, 88] width 136 height 31
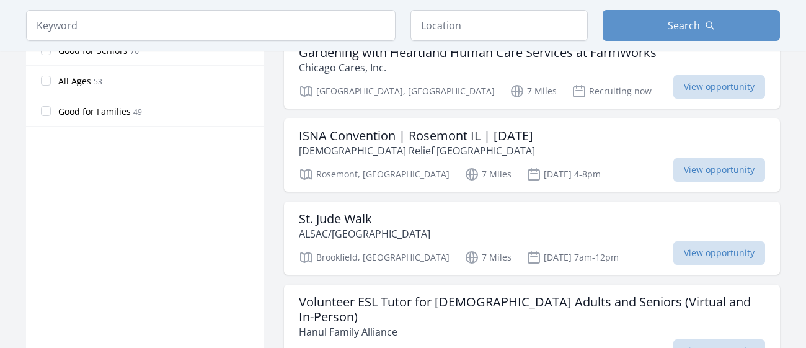
scroll to position [765, 0]
click at [77, 76] on span "All Ages" at bounding box center [74, 81] width 33 height 12
click at [51, 76] on input "All Ages [DEMOGRAPHIC_DATA]" at bounding box center [46, 81] width 10 height 10
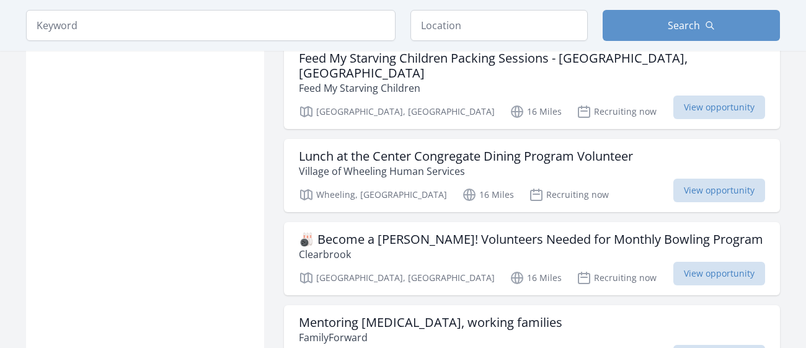
scroll to position [3031, 0]
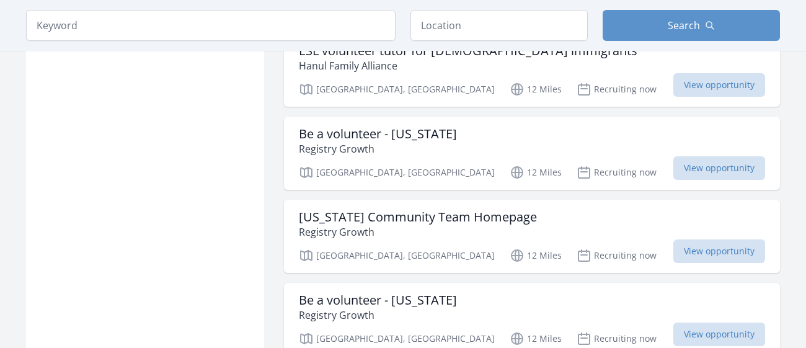
scroll to position [1834, 0]
